Goal: Information Seeking & Learning: Learn about a topic

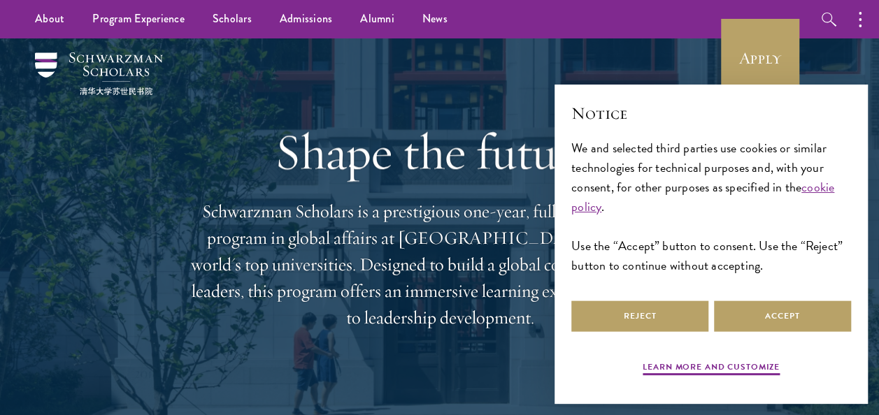
click at [206, 218] on p "Schwarzman Scholars is a prestigious one-year, fully funded master’s program in…" at bounding box center [439, 265] width 503 height 133
click at [815, 328] on button "Accept" at bounding box center [782, 316] width 137 height 31
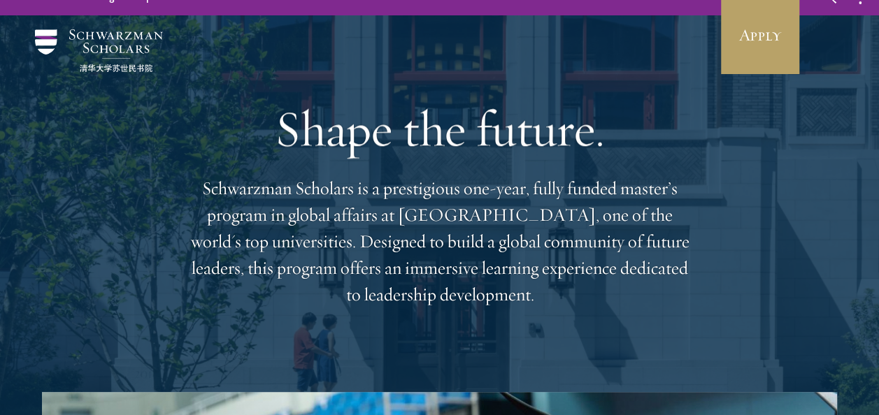
scroll to position [34, 0]
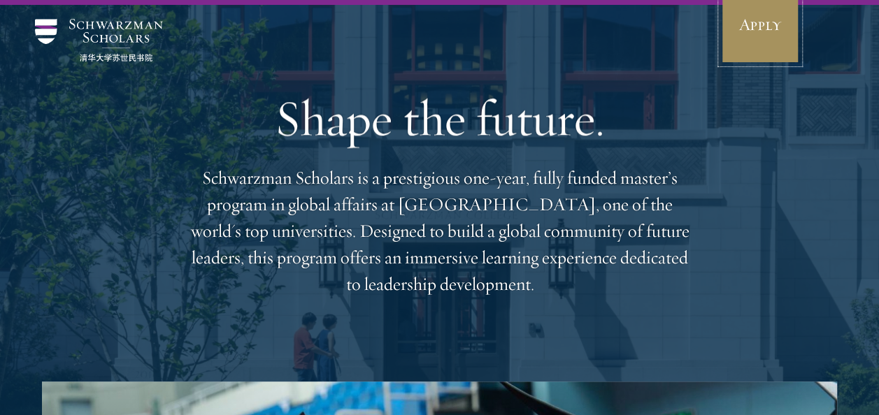
click at [737, 24] on link "Apply" at bounding box center [760, 24] width 78 height 78
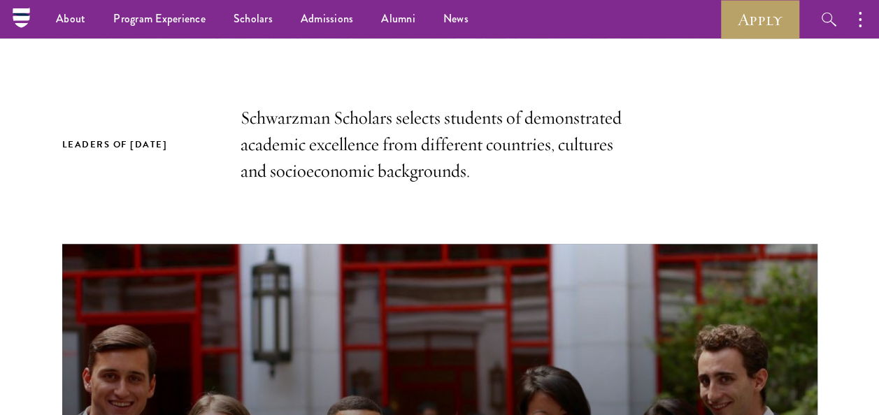
scroll to position [393, 0]
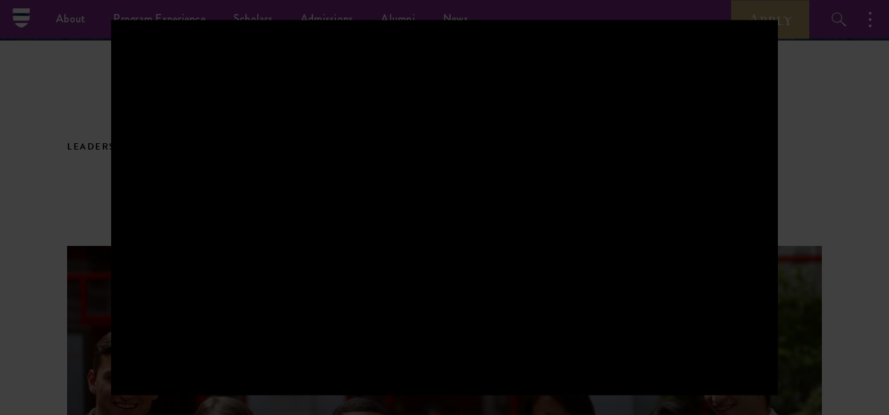
click at [60, 109] on div at bounding box center [444, 207] width 889 height 415
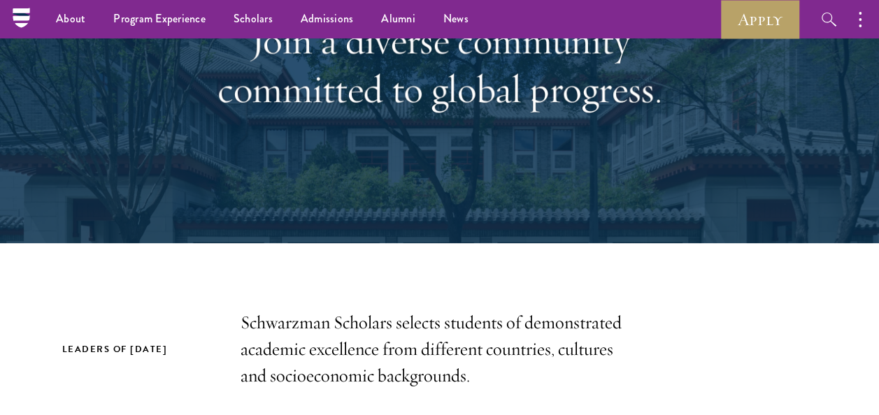
scroll to position [124, 0]
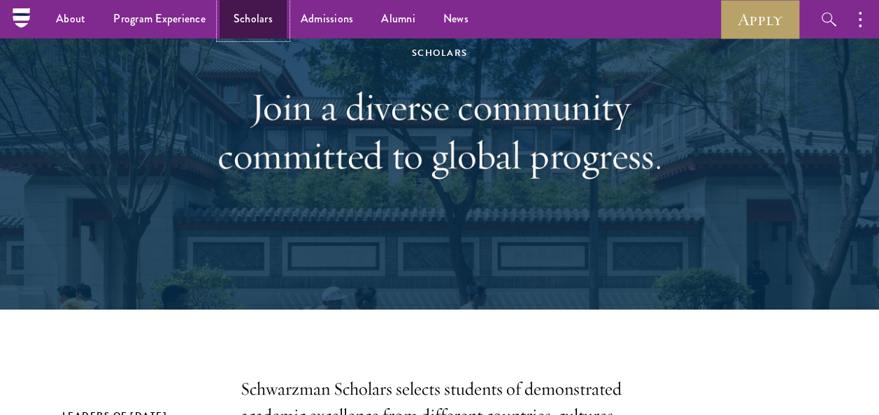
click at [253, 25] on link "Scholars" at bounding box center [253, 19] width 67 height 38
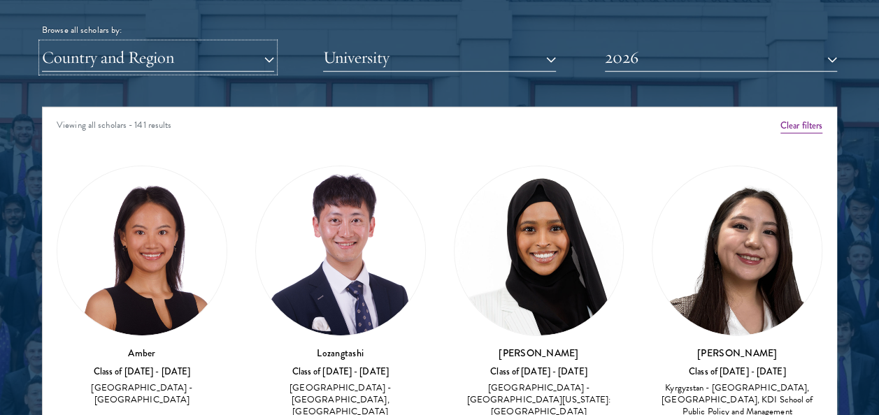
click at [180, 63] on button "Country and Region" at bounding box center [158, 57] width 232 height 29
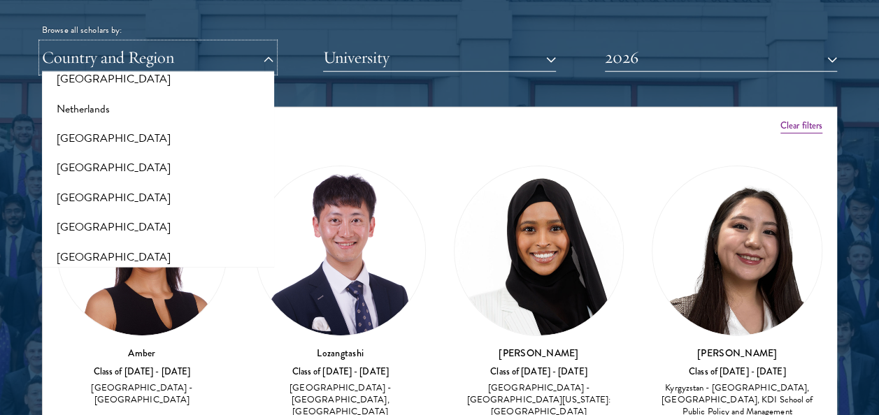
scroll to position [1896, 0]
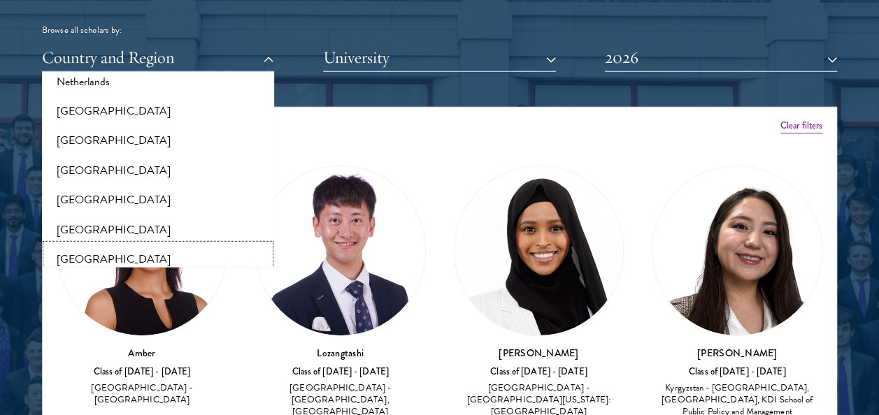
click at [158, 247] on button "[GEOGRAPHIC_DATA]" at bounding box center [158, 259] width 224 height 29
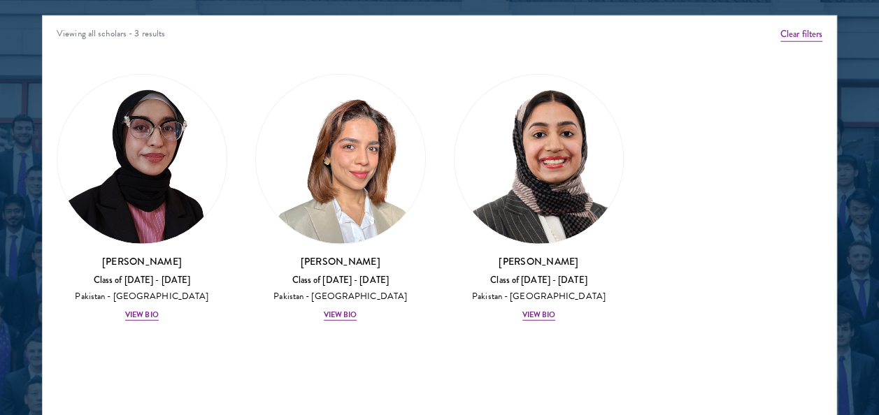
scroll to position [1810, 0]
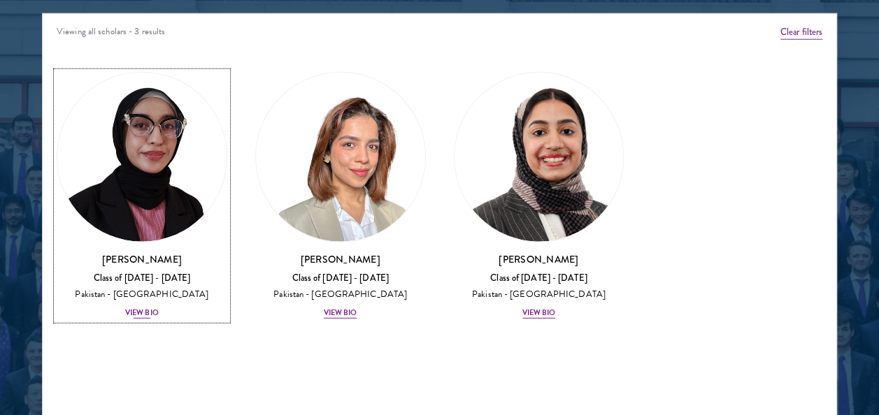
click at [147, 181] on img at bounding box center [141, 157] width 169 height 169
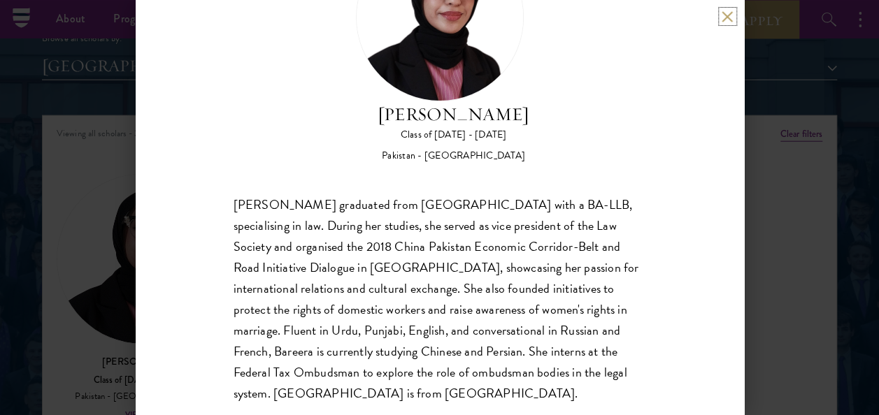
scroll to position [109, 0]
click at [725, 14] on button at bounding box center [728, 16] width 12 height 12
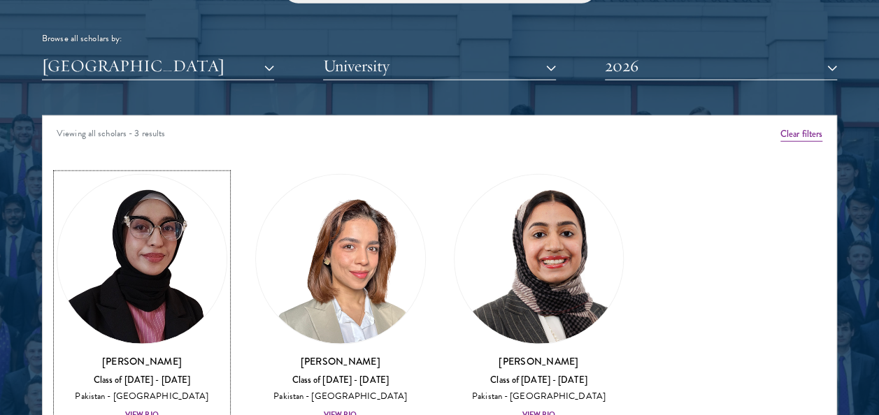
scroll to position [1715, 0]
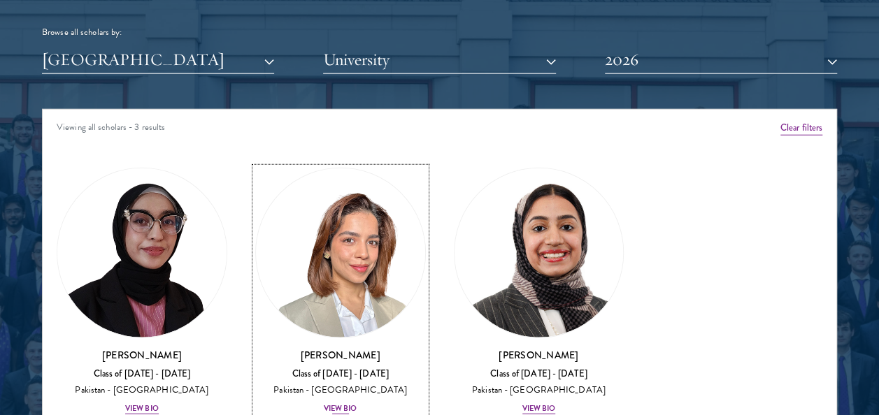
click at [322, 289] on img at bounding box center [340, 253] width 169 height 169
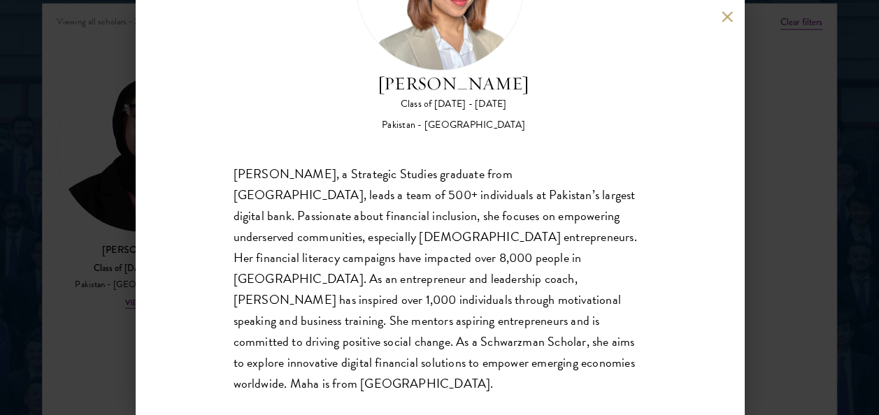
scroll to position [1835, 0]
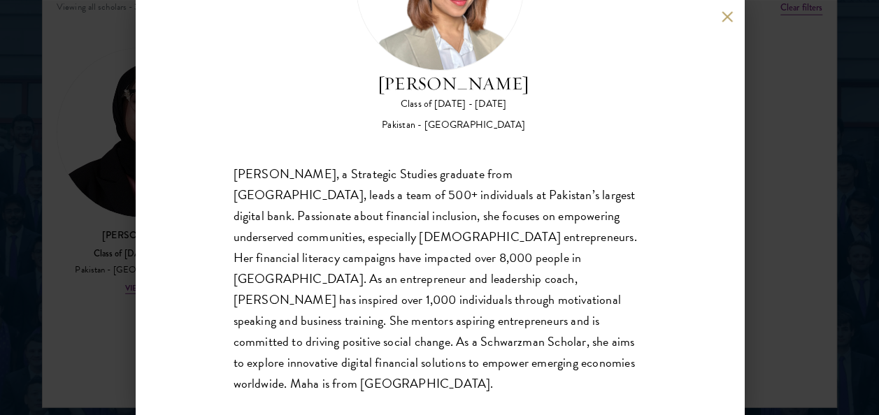
click at [526, 200] on div "[PERSON_NAME], a Strategic Studies graduate from [GEOGRAPHIC_DATA], leads a tea…" at bounding box center [440, 279] width 413 height 231
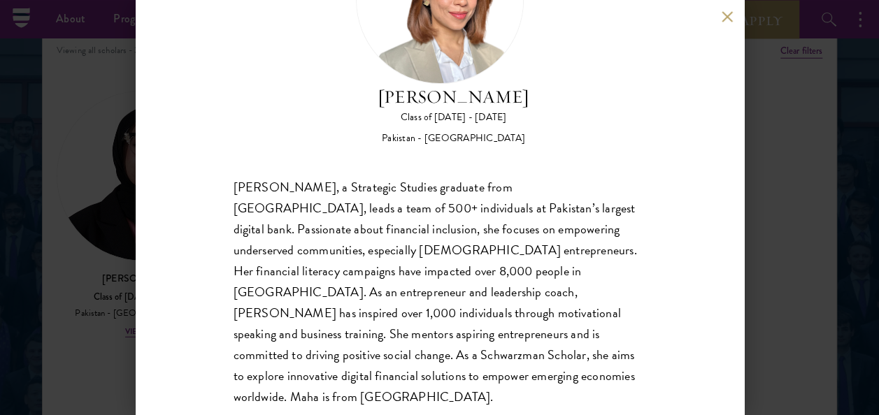
scroll to position [124, 0]
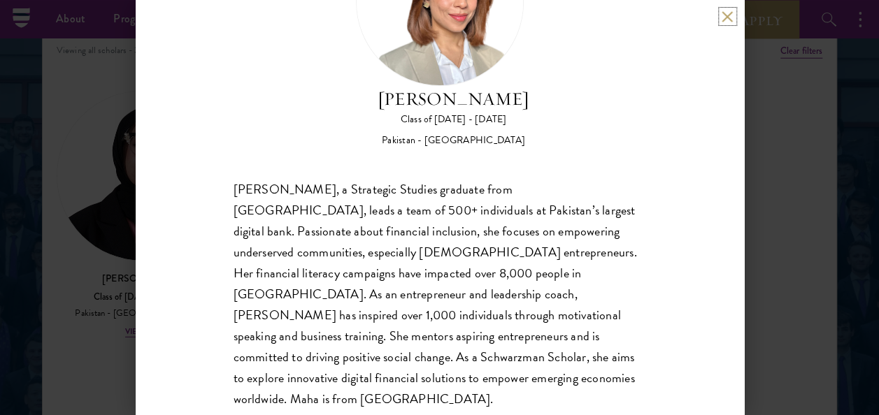
click at [730, 19] on button at bounding box center [728, 16] width 12 height 12
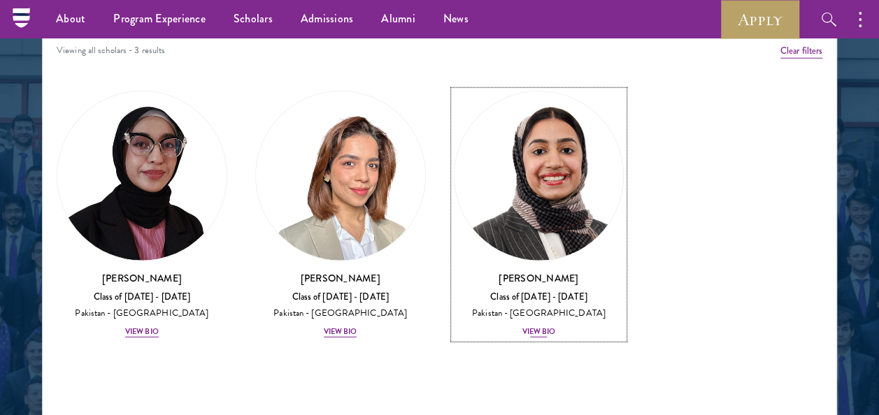
click at [545, 222] on img at bounding box center [539, 176] width 169 height 169
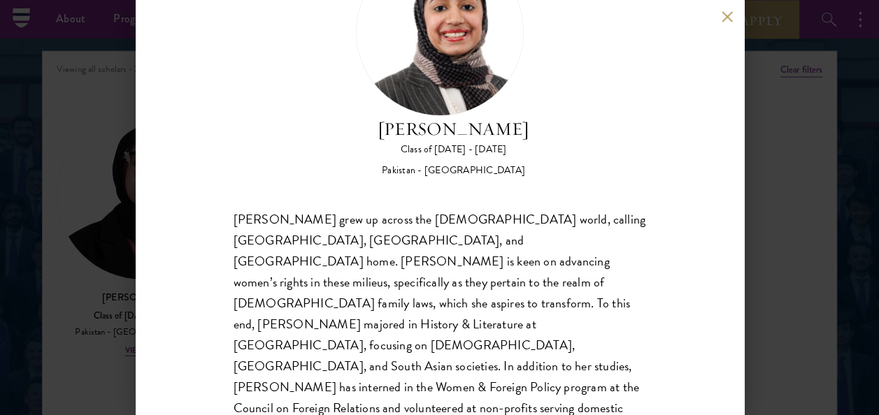
scroll to position [93, 0]
click at [724, 15] on button at bounding box center [728, 16] width 12 height 12
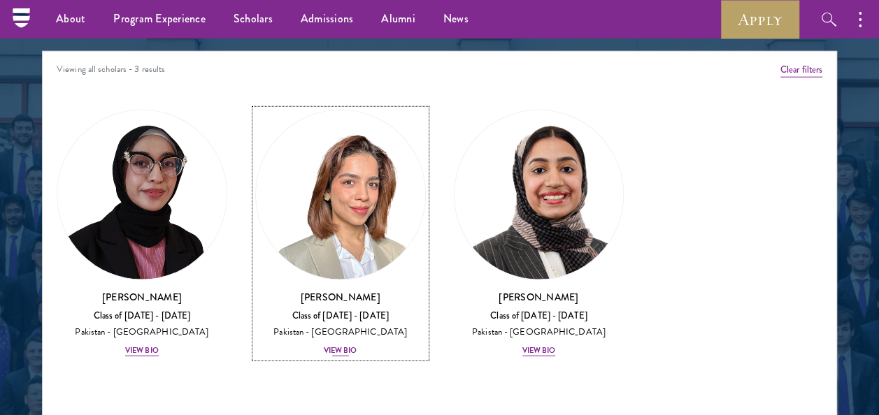
click at [386, 110] on link "[PERSON_NAME] Class of [DATE] - [DATE] [GEOGRAPHIC_DATA] - National Defence Uni…" at bounding box center [340, 234] width 171 height 248
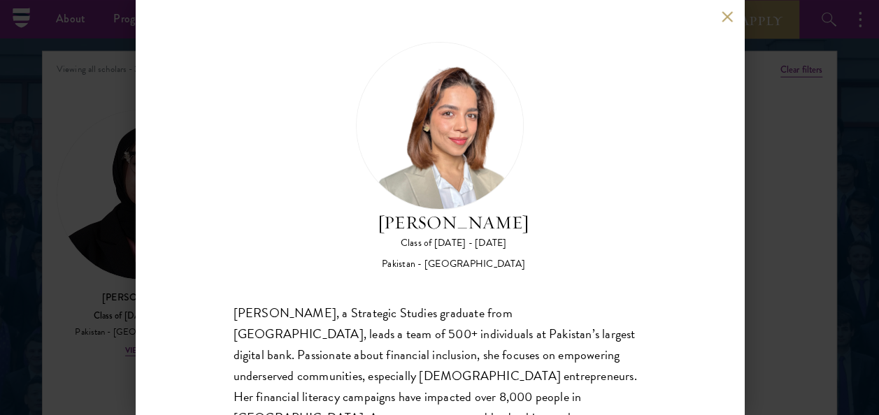
click at [726, 18] on button at bounding box center [728, 16] width 12 height 12
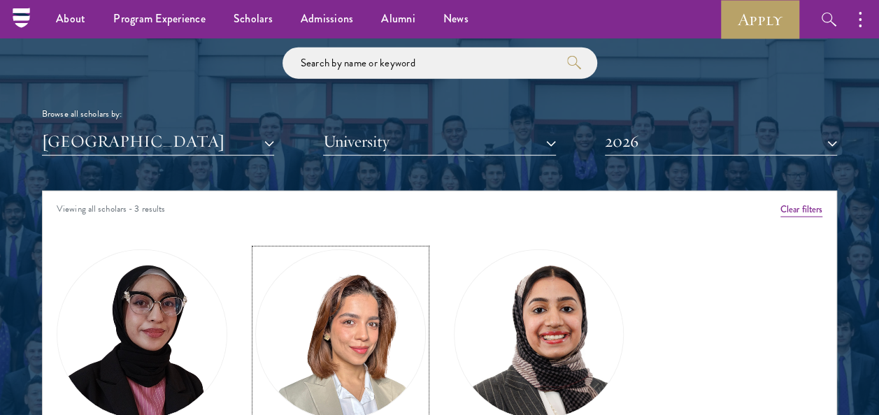
scroll to position [1629, 0]
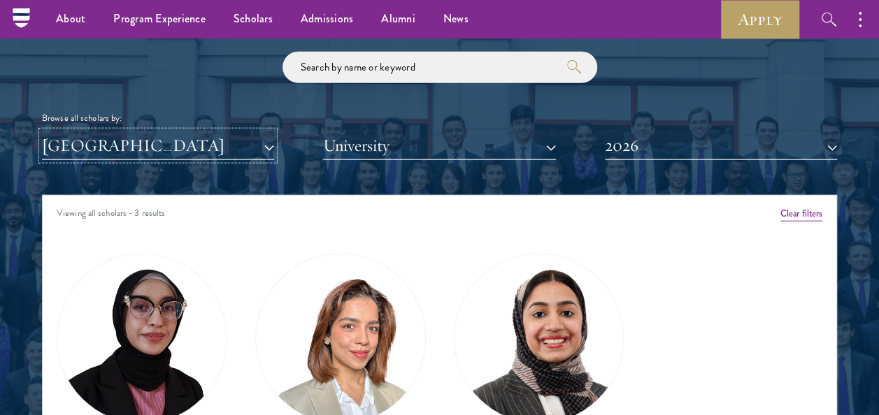
click at [194, 150] on button "[GEOGRAPHIC_DATA]" at bounding box center [158, 145] width 232 height 29
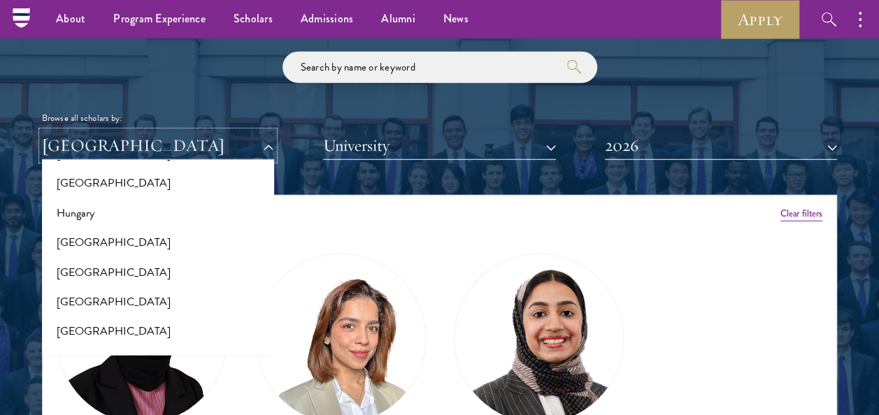
scroll to position [1046, 0]
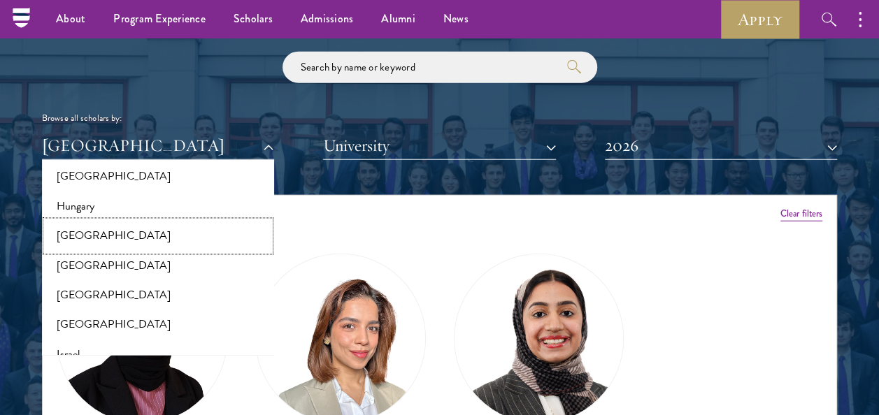
click at [64, 236] on button "[GEOGRAPHIC_DATA]" at bounding box center [158, 236] width 224 height 29
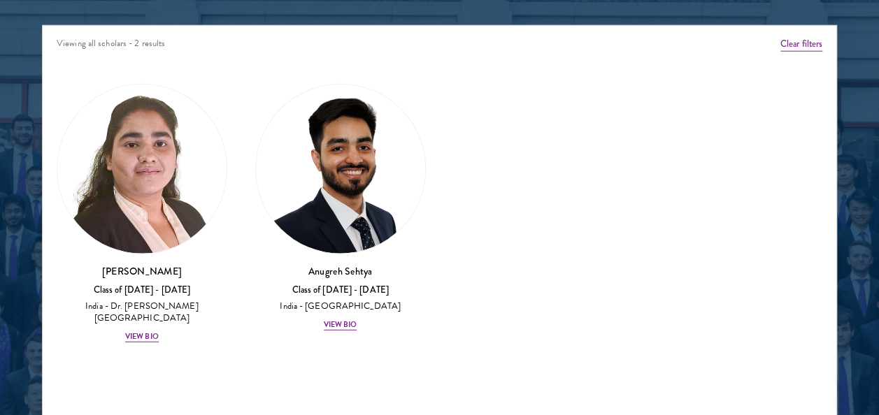
scroll to position [1799, 0]
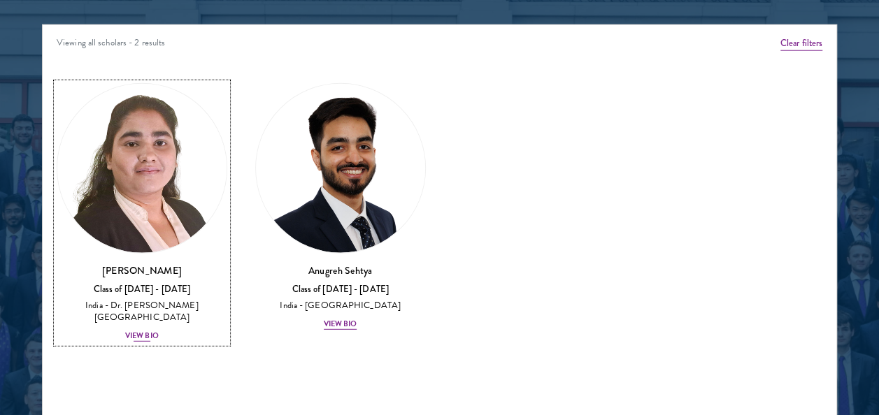
click at [150, 229] on img at bounding box center [141, 168] width 169 height 169
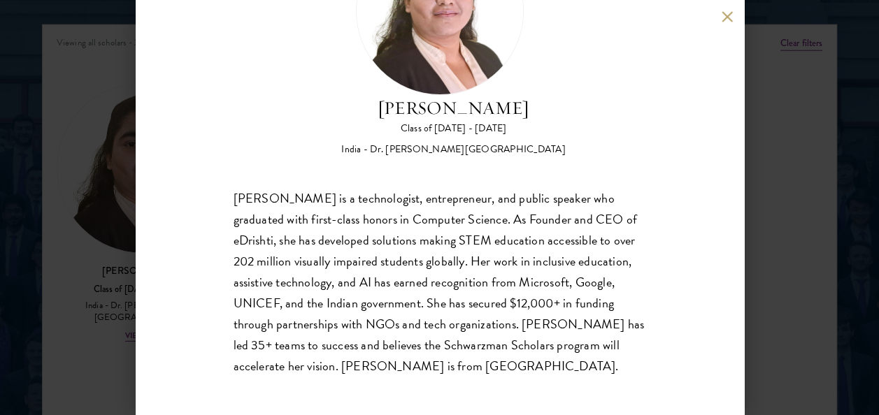
scroll to position [118, 0]
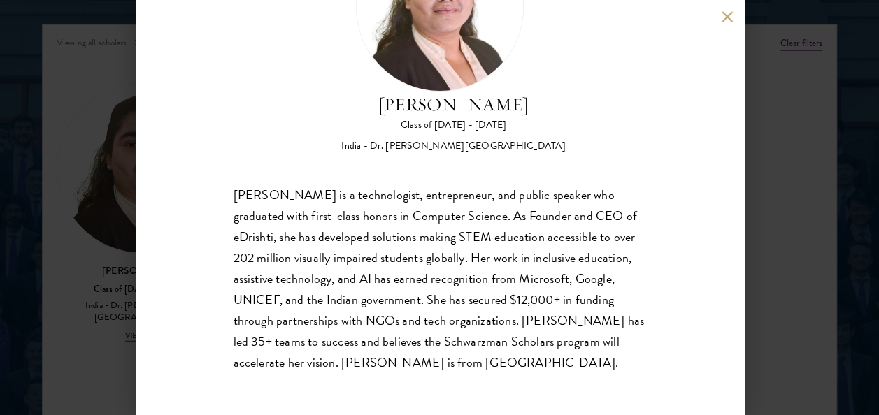
click at [726, 14] on button at bounding box center [728, 16] width 12 height 12
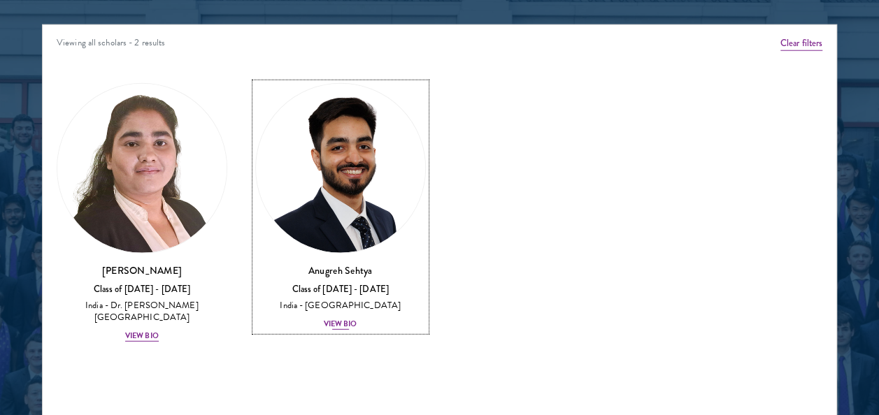
click at [345, 243] on img at bounding box center [340, 168] width 169 height 169
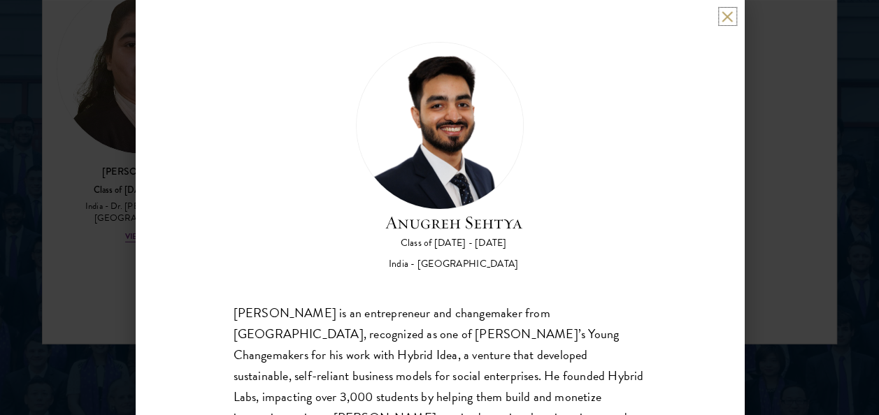
click at [724, 17] on button at bounding box center [728, 16] width 12 height 12
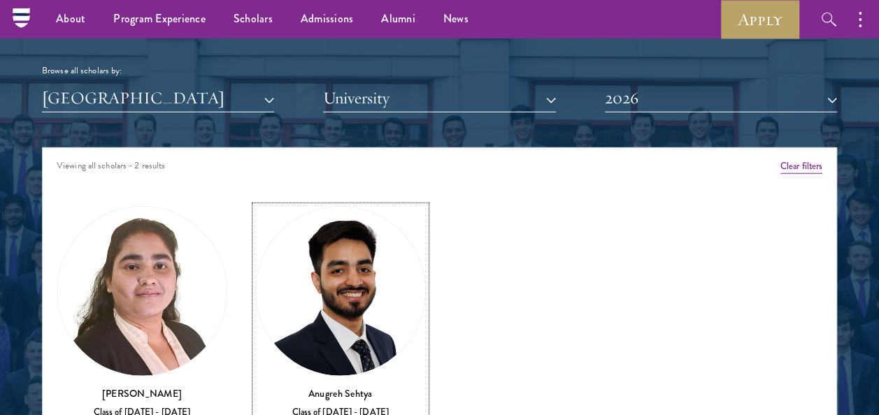
scroll to position [1675, 0]
